Goal: Task Accomplishment & Management: Manage account settings

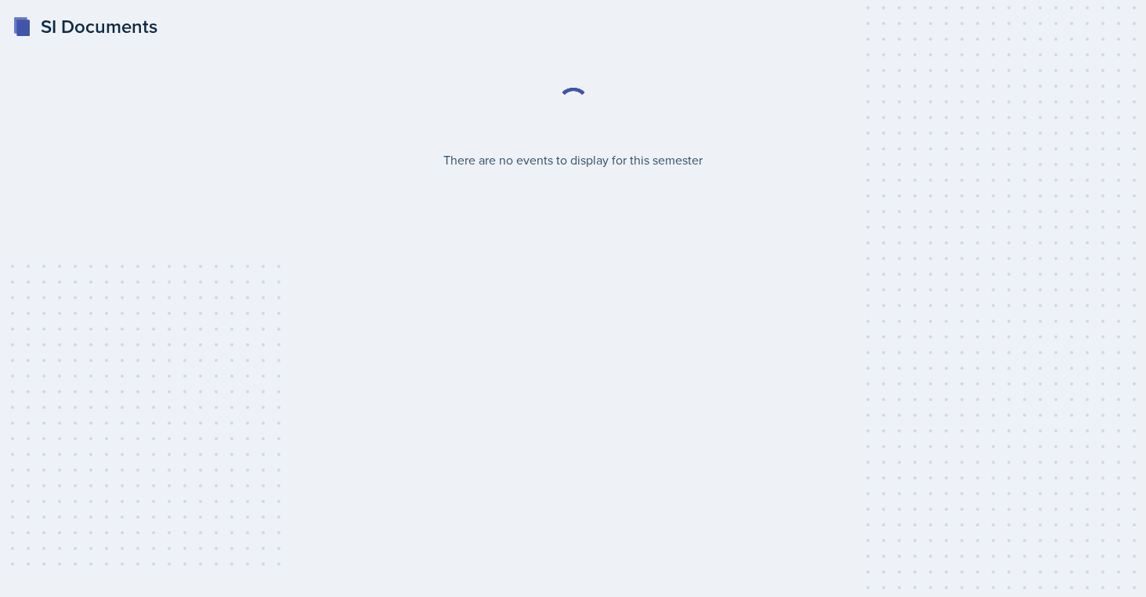
select select "2bed604d-1099-4043-b1bc-2365e8740244"
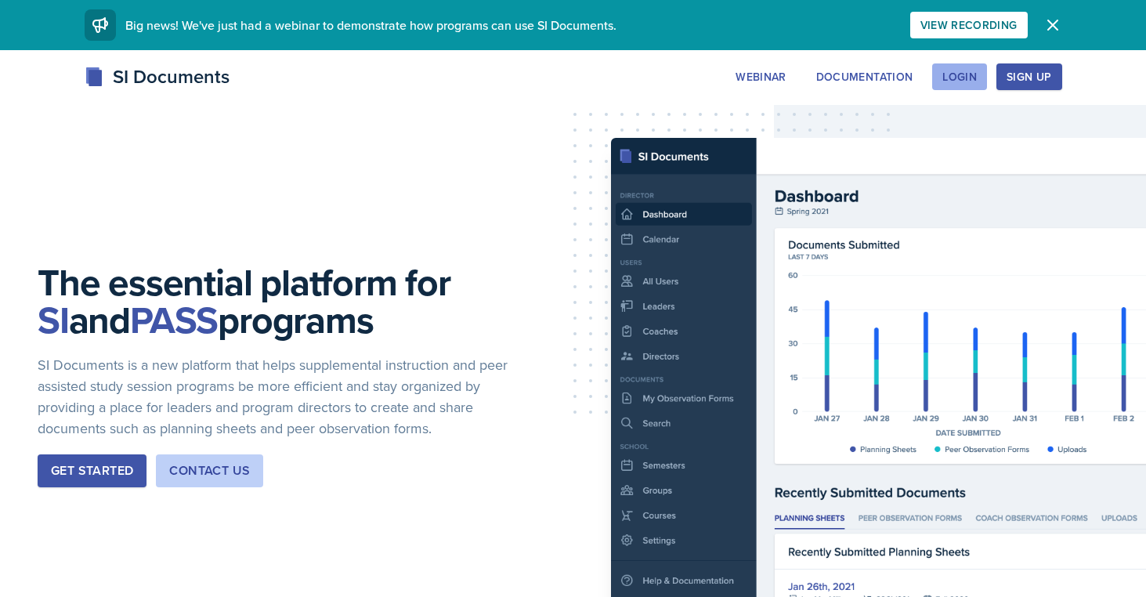
click at [952, 71] on div "Login" at bounding box center [959, 76] width 34 height 13
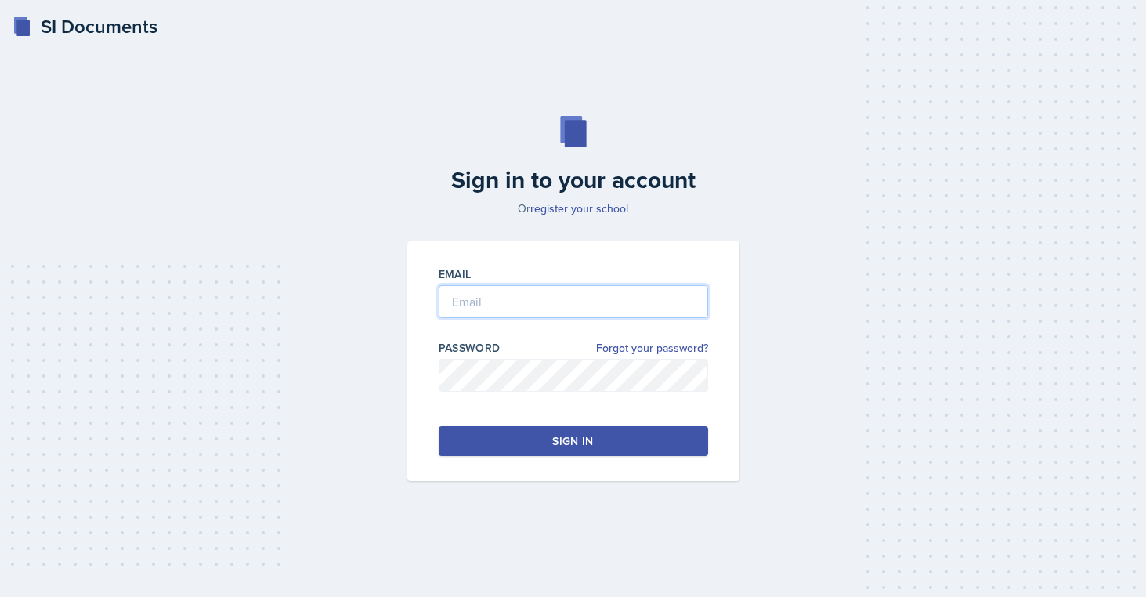
click at [489, 303] on input "email" at bounding box center [573, 301] width 269 height 33
type input "mblac104@"
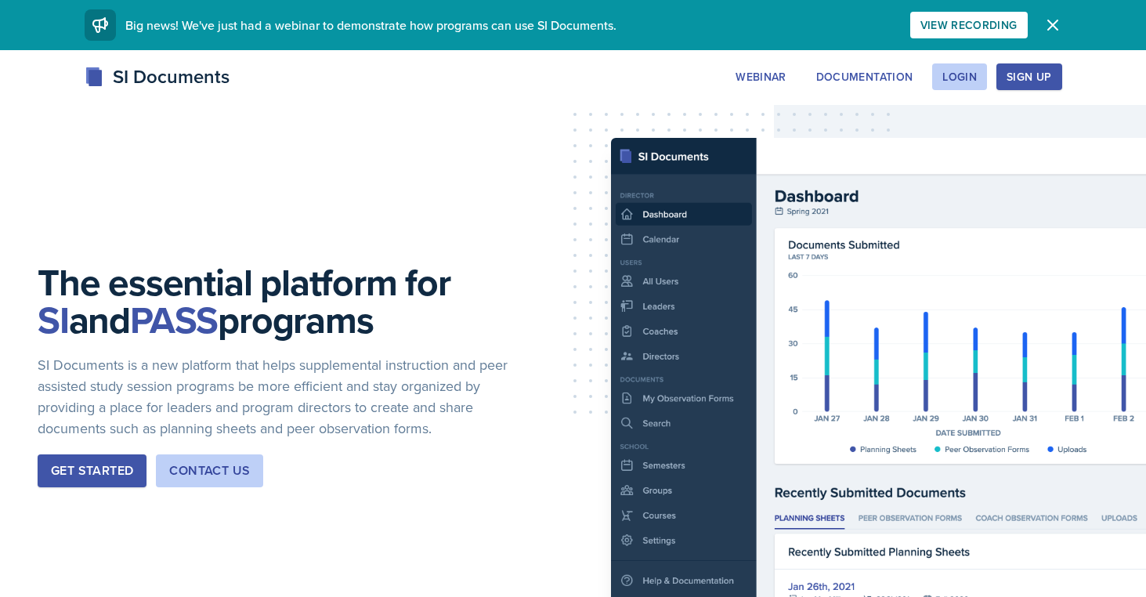
click at [1037, 82] on div "Sign Up" at bounding box center [1028, 76] width 45 height 13
click at [954, 70] on div "Login" at bounding box center [959, 76] width 34 height 13
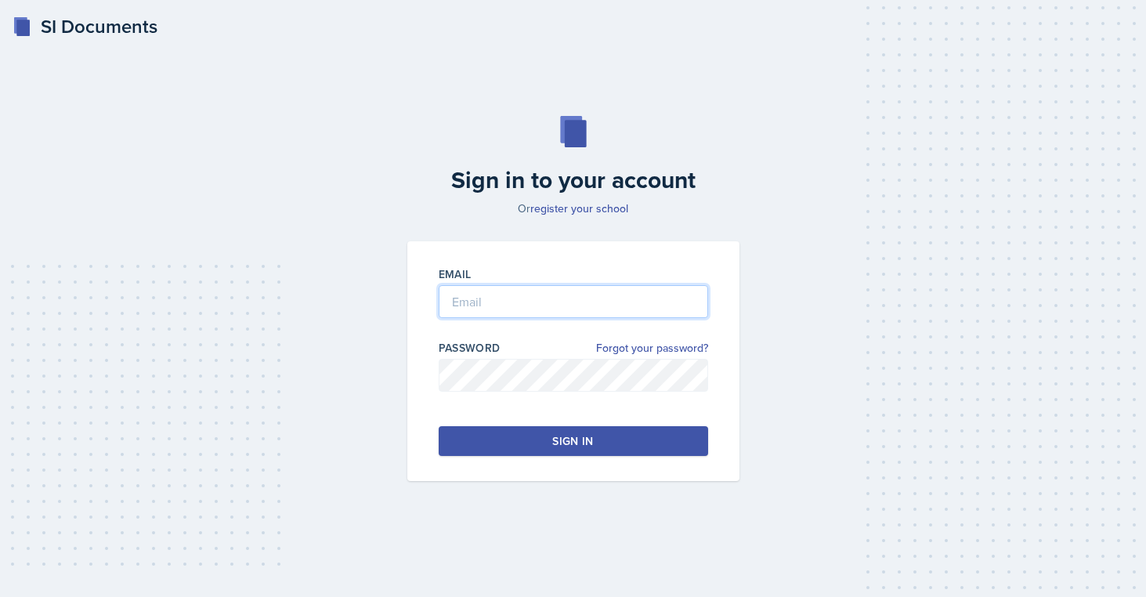
click at [549, 290] on input "email" at bounding box center [573, 301] width 269 height 33
type input "mblac104@students.kennesaw.edu"
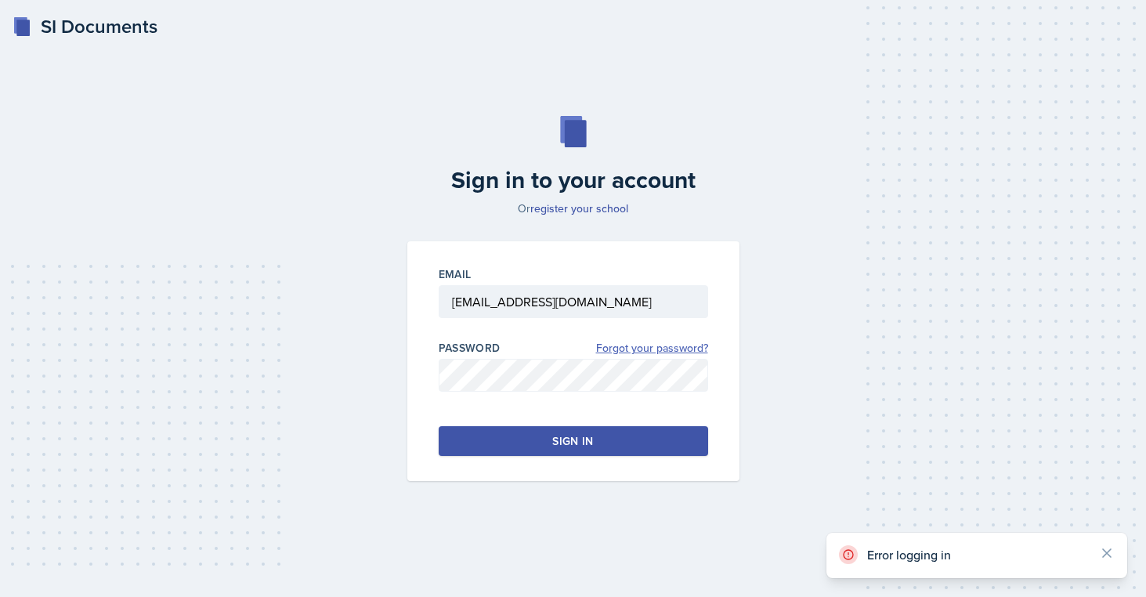
click at [663, 350] on link "Forgot your password?" at bounding box center [652, 348] width 112 height 16
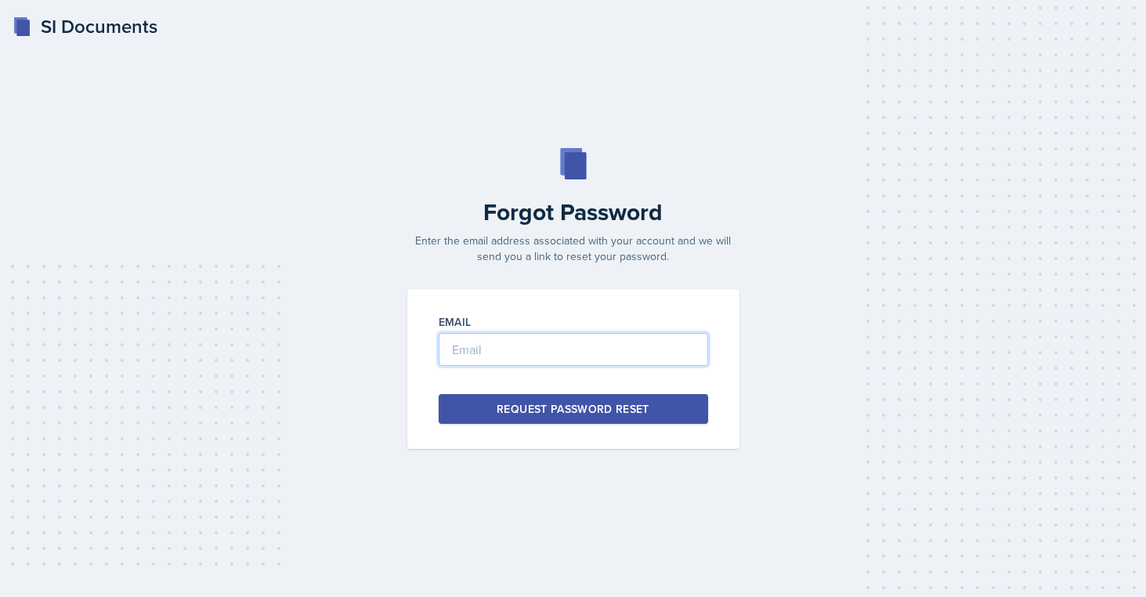
click at [652, 357] on input "email" at bounding box center [573, 349] width 269 height 33
type input "B"
type input "Mblac104@students.kennesaw.edu"
click at [637, 412] on div "Request Password Reset" at bounding box center [573, 409] width 153 height 16
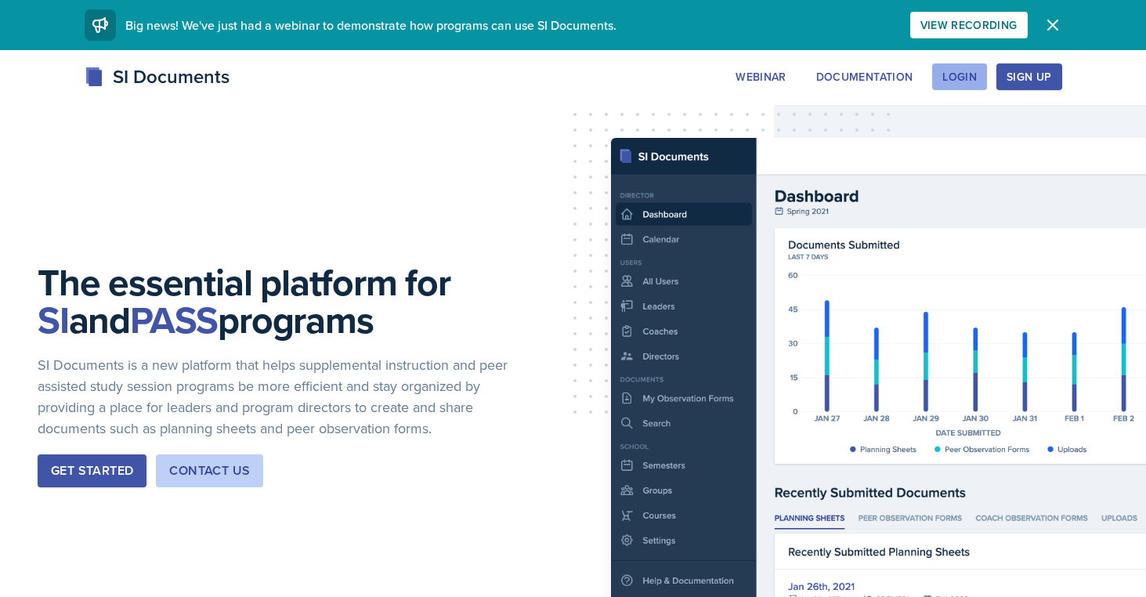
click at [961, 81] on div "Login" at bounding box center [959, 76] width 34 height 13
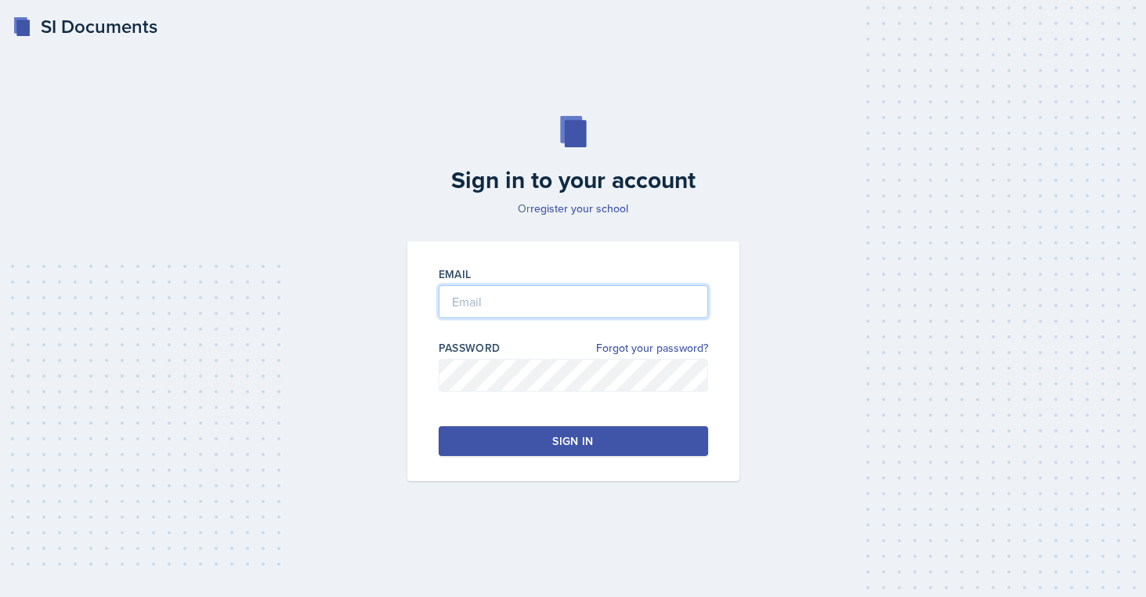
click at [595, 302] on input "email" at bounding box center [573, 301] width 269 height 33
type input "mblac104@students.kennesaw.edu"
click at [612, 345] on link "Forgot your password?" at bounding box center [652, 348] width 112 height 16
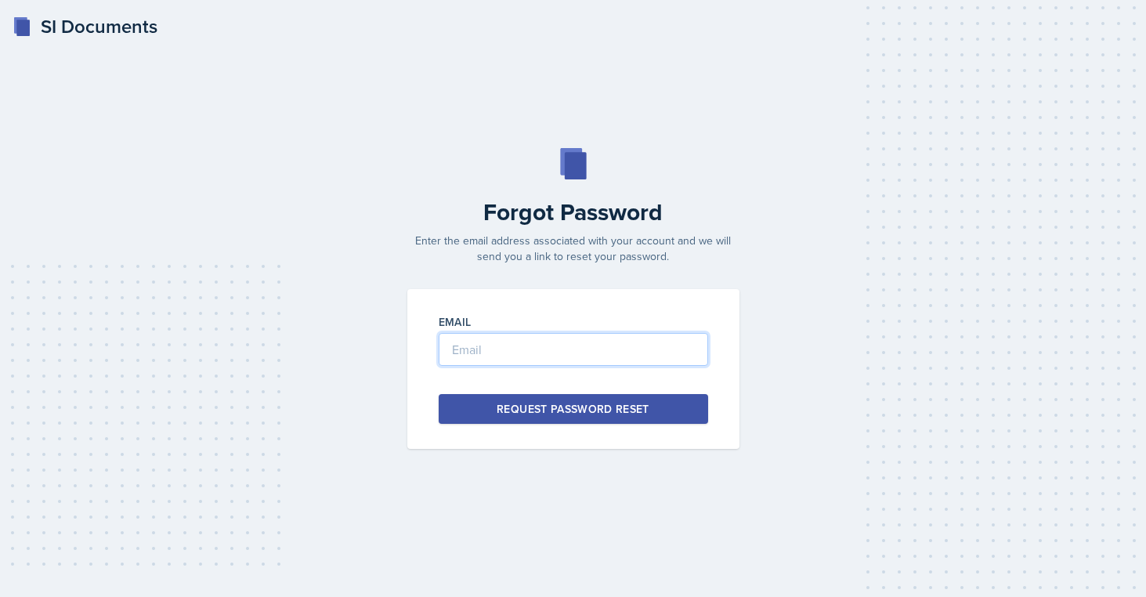
click at [580, 363] on input "email" at bounding box center [573, 349] width 269 height 33
type input "mb"
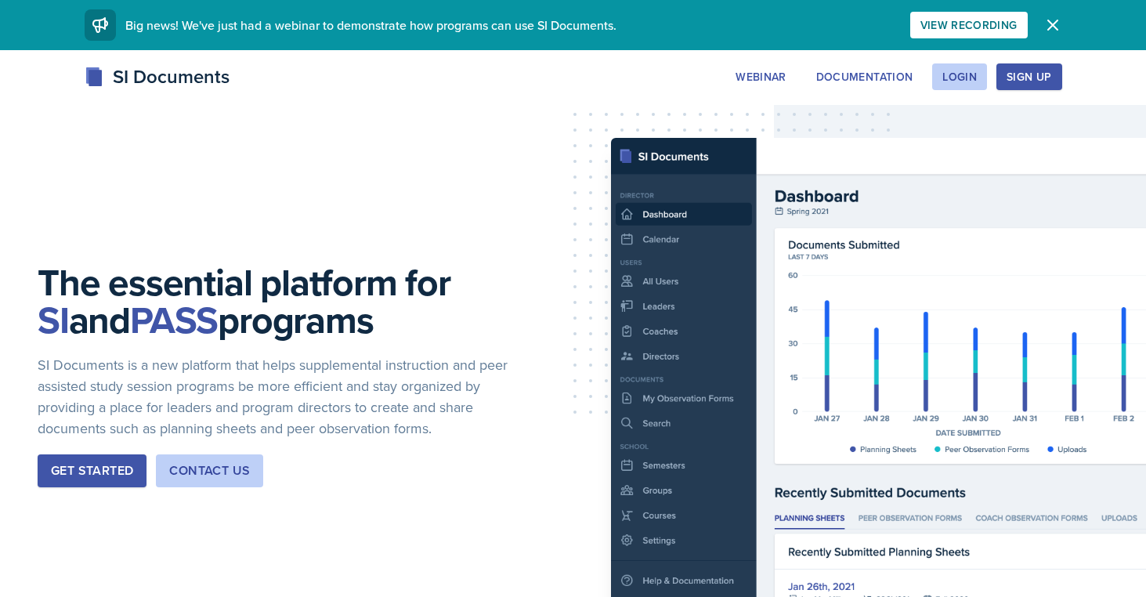
click at [1022, 76] on div "Sign Up" at bounding box center [1028, 76] width 45 height 13
click at [1019, 78] on div "Sign Up" at bounding box center [1028, 76] width 45 height 13
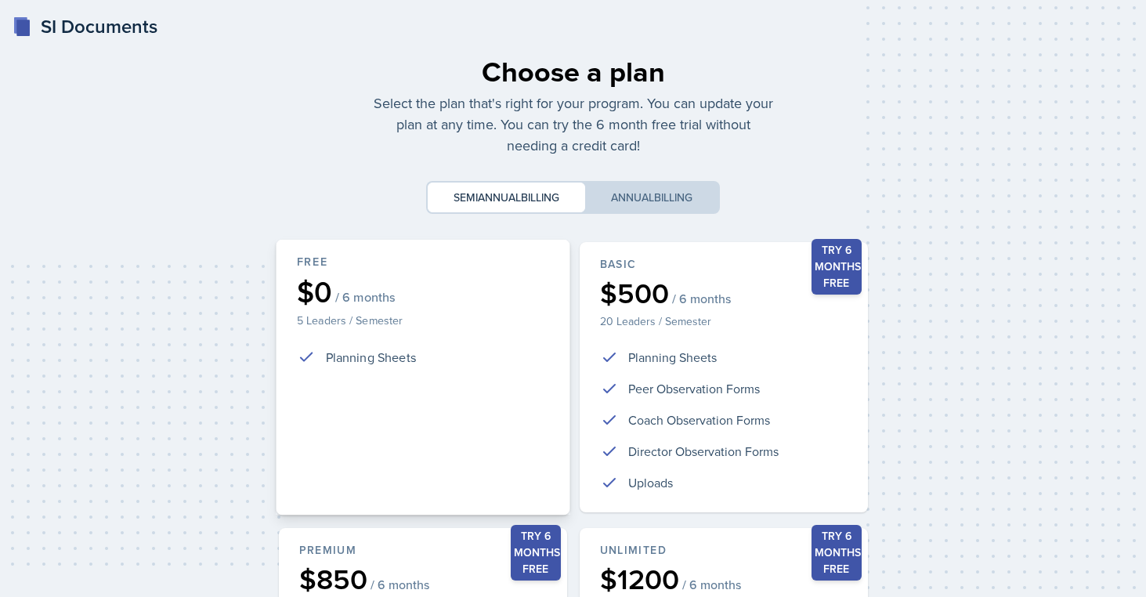
click at [395, 439] on div "Free $0 / 6 months 5 Leaders / Semester Planning Sheets" at bounding box center [423, 378] width 294 height 276
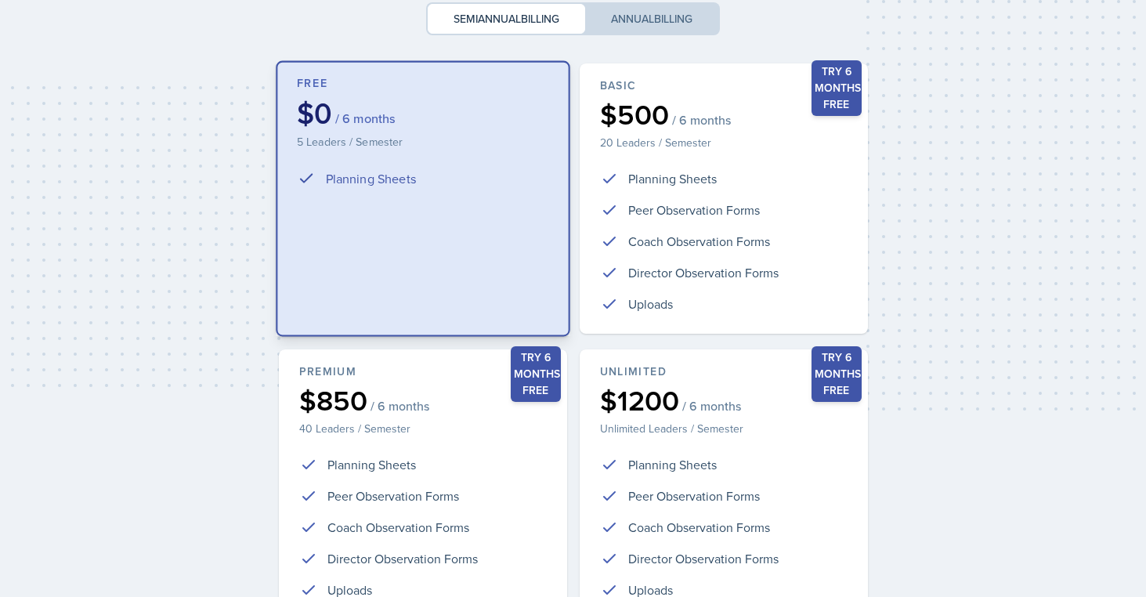
scroll to position [331, 0]
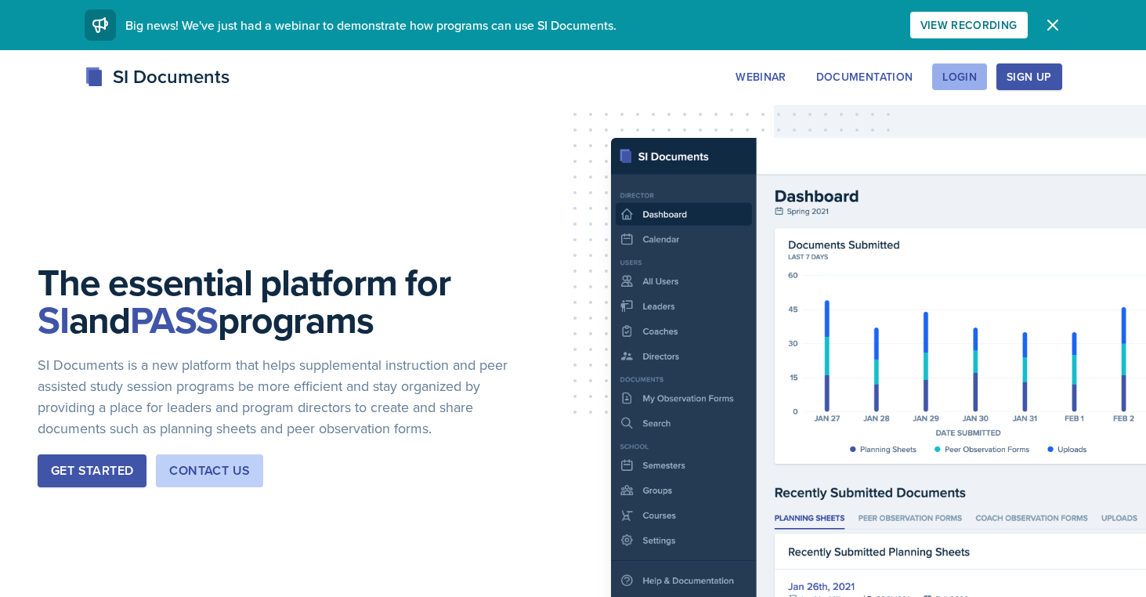
click at [965, 73] on div "Login" at bounding box center [959, 76] width 34 height 13
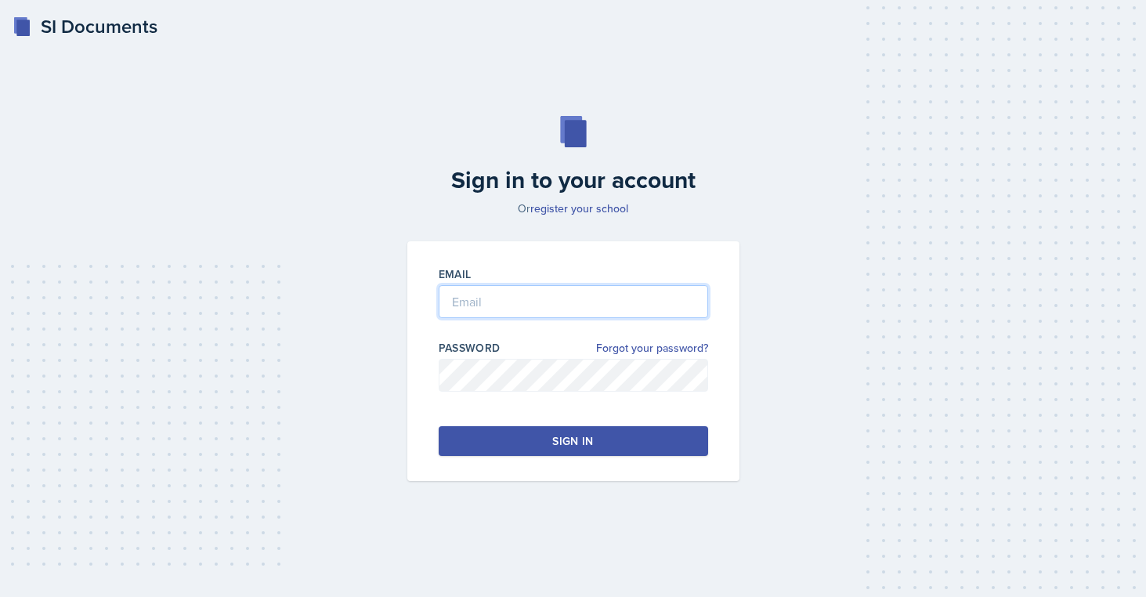
click at [616, 305] on input "email" at bounding box center [573, 301] width 269 height 33
type input "mblac104@students.kennesaw.edu"
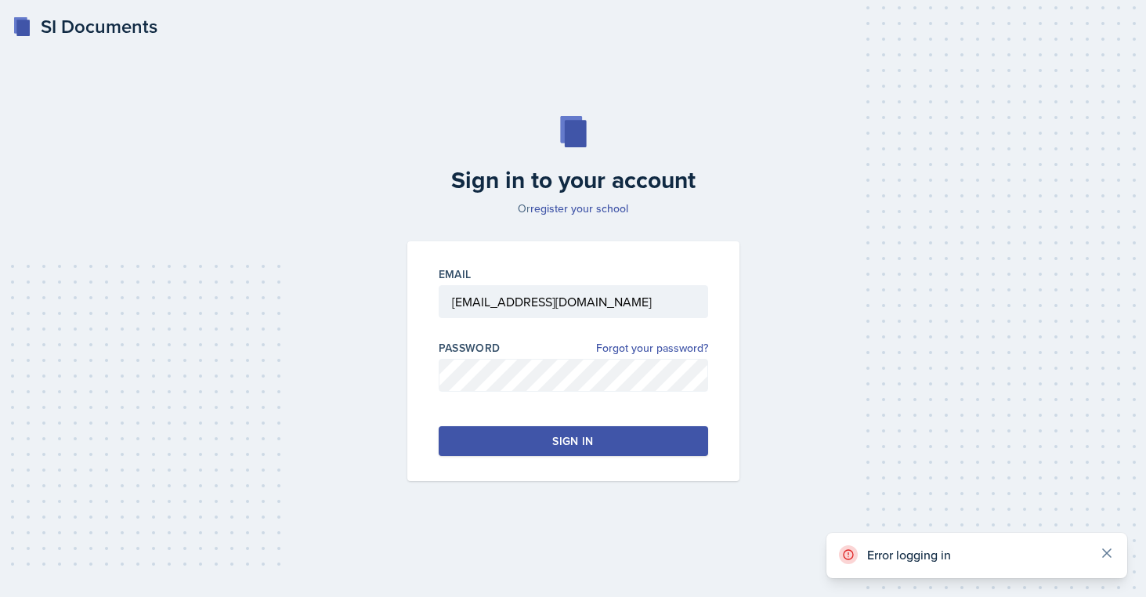
click at [1114, 558] on icon at bounding box center [1107, 553] width 16 height 16
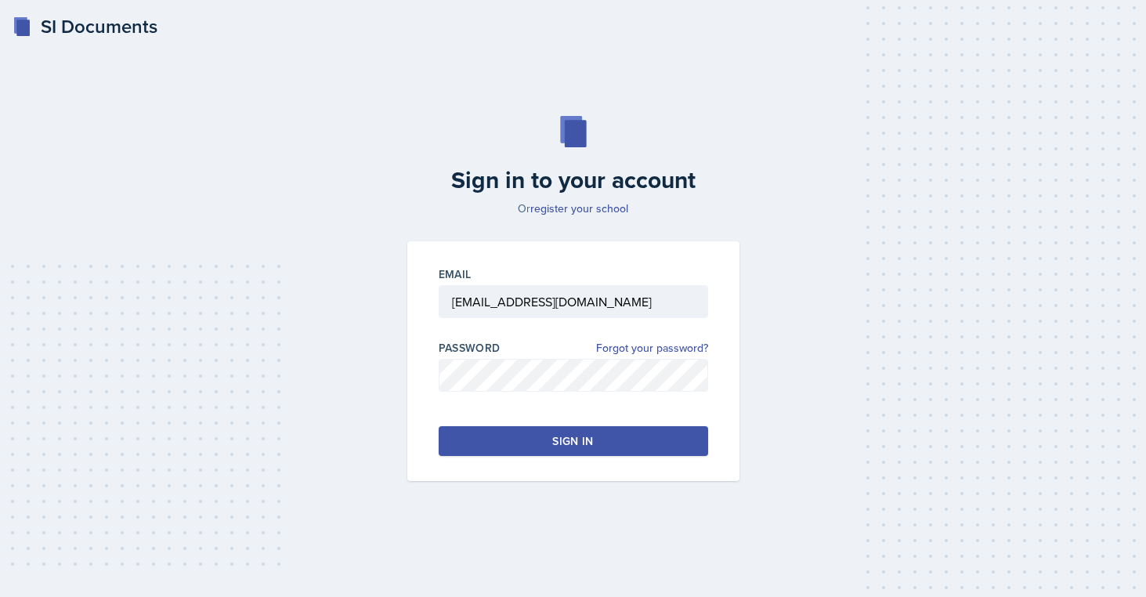
click at [567, 453] on button "Sign in" at bounding box center [573, 441] width 269 height 30
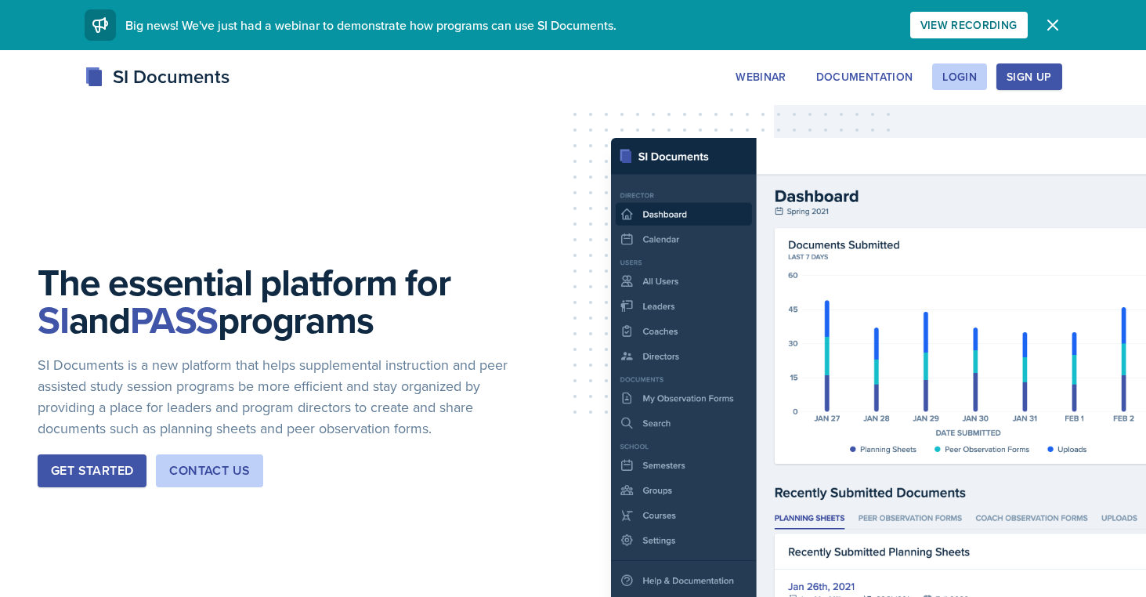
click at [1031, 91] on div "SI Documents Webinar Documentation Login Sign Up Sign Up Login Documentation We…" at bounding box center [573, 94] width 1146 height 63
click at [1023, 72] on div "Sign Up" at bounding box center [1028, 76] width 45 height 13
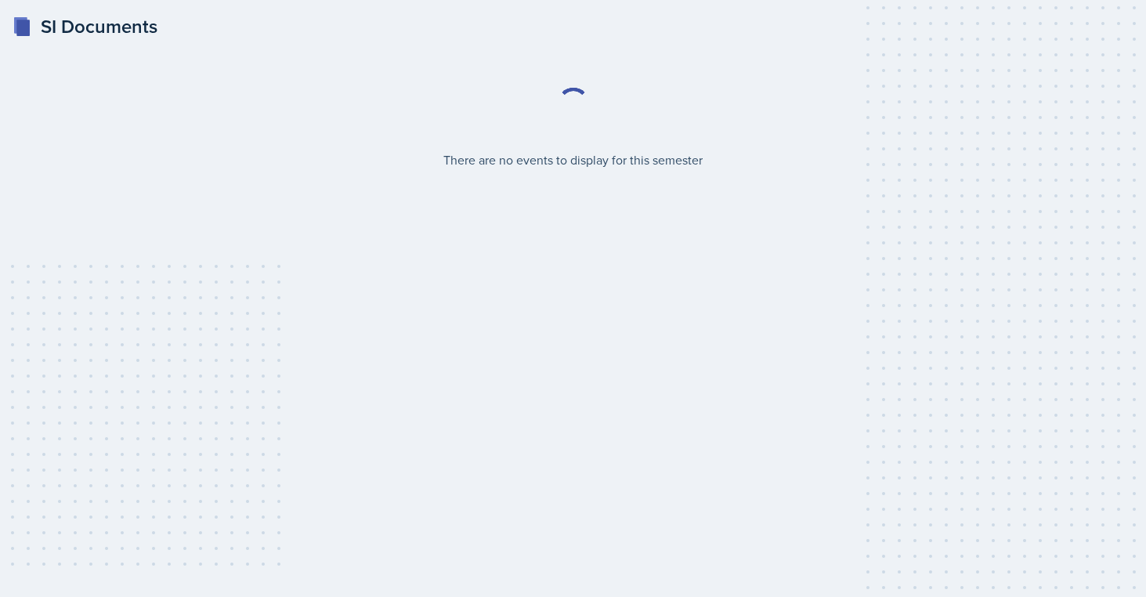
select select "2bed604d-1099-4043-b1bc-2365e8740244"
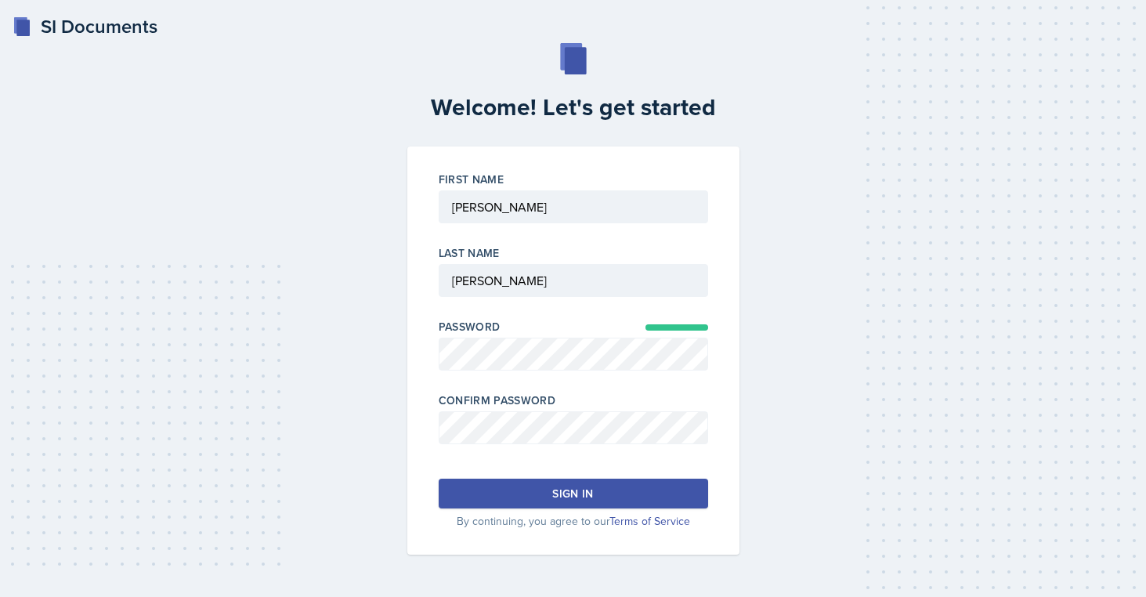
click at [515, 498] on button "Sign in" at bounding box center [573, 493] width 269 height 30
